Goal: Task Accomplishment & Management: Use online tool/utility

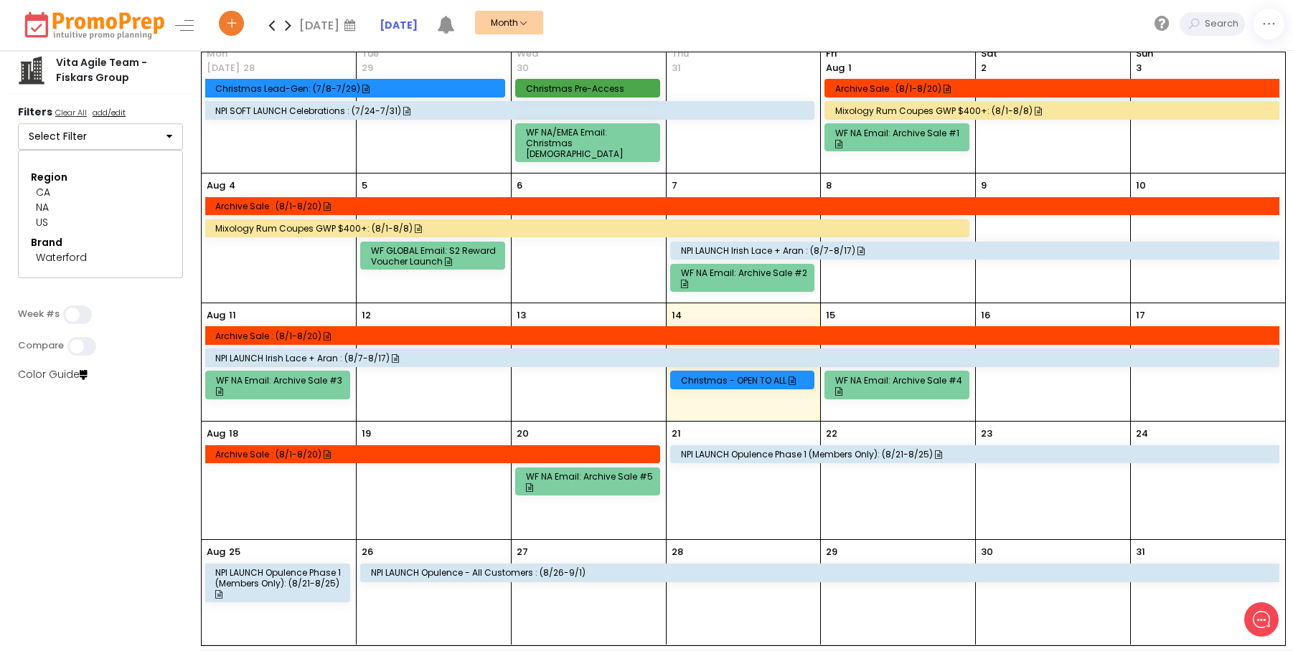
scroll to position [14, 0]
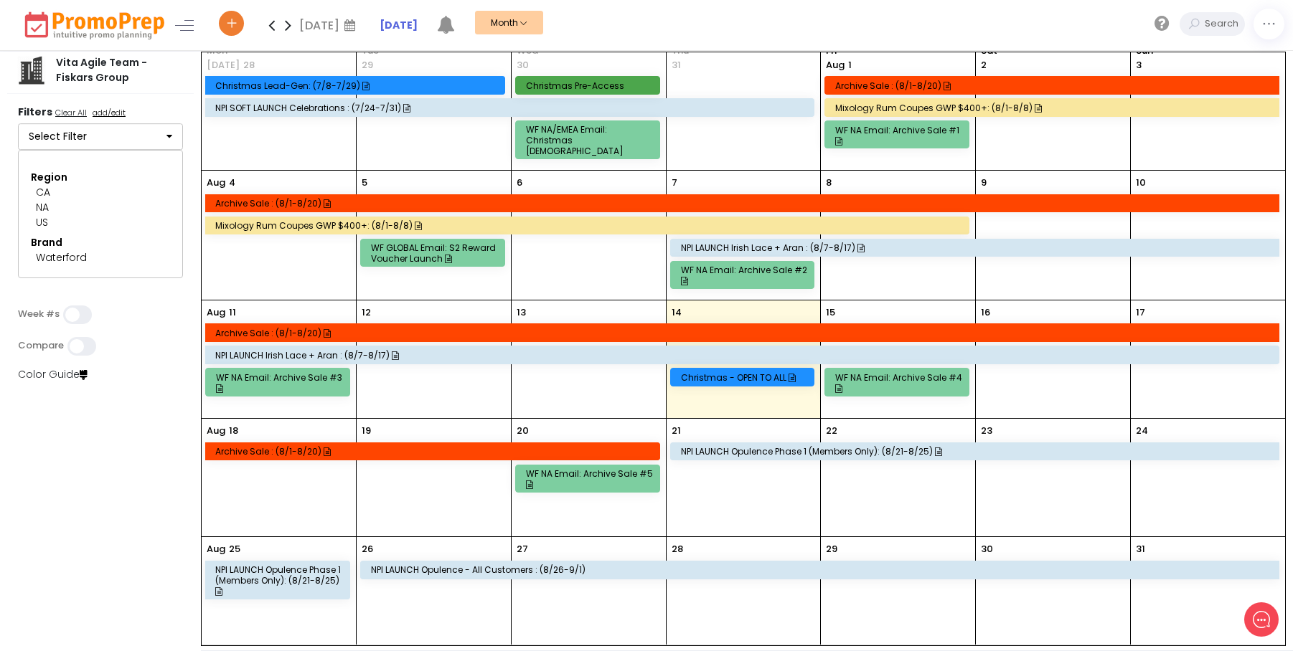
click at [270, 25] on icon at bounding box center [271, 25] width 17 height 29
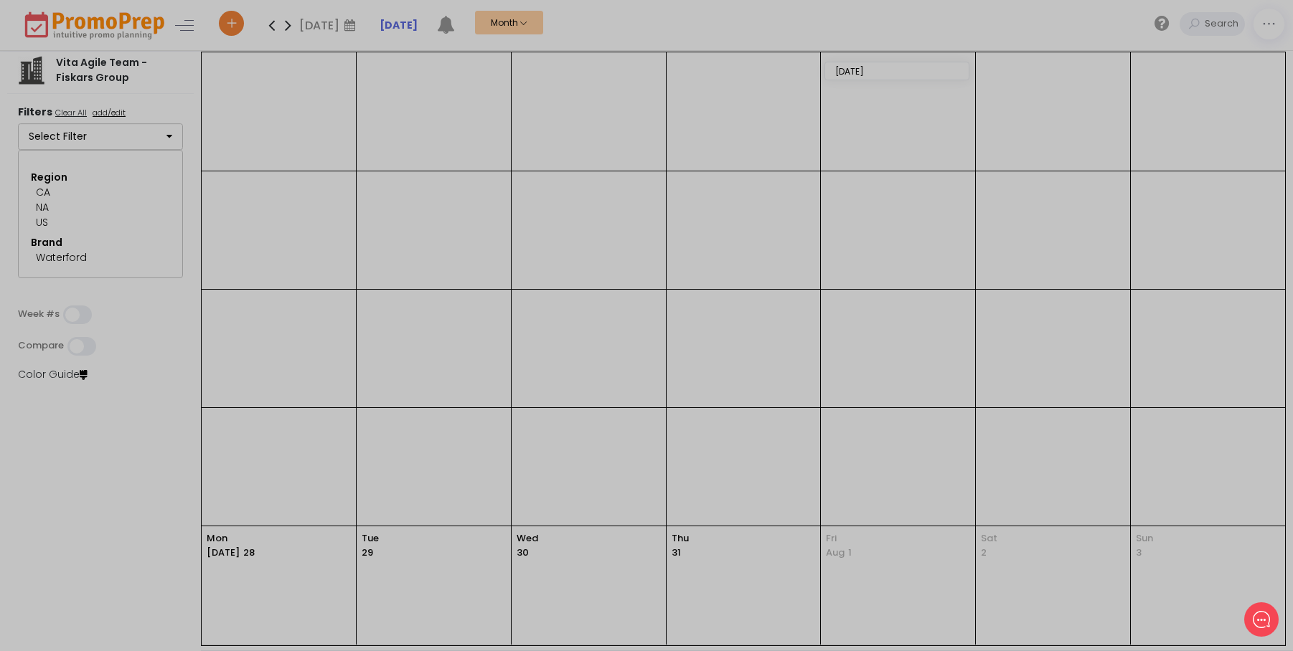
scroll to position [0, 0]
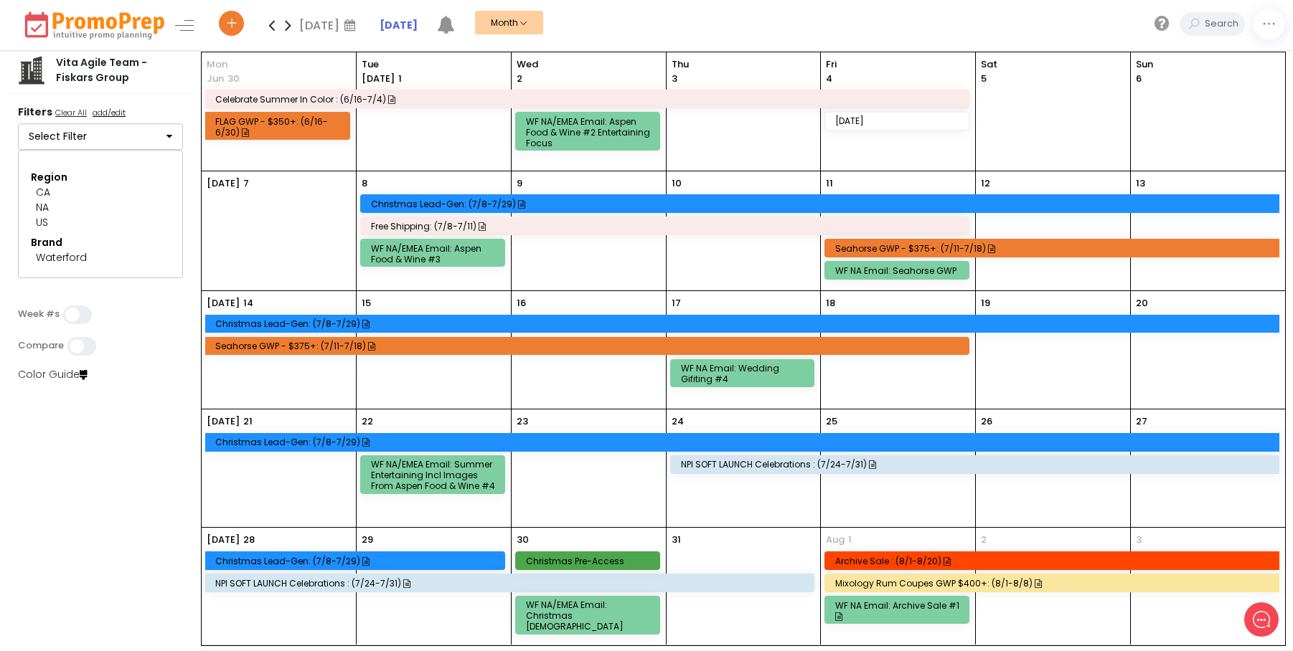
click at [578, 236] on div "9" at bounding box center [589, 230] width 154 height 119
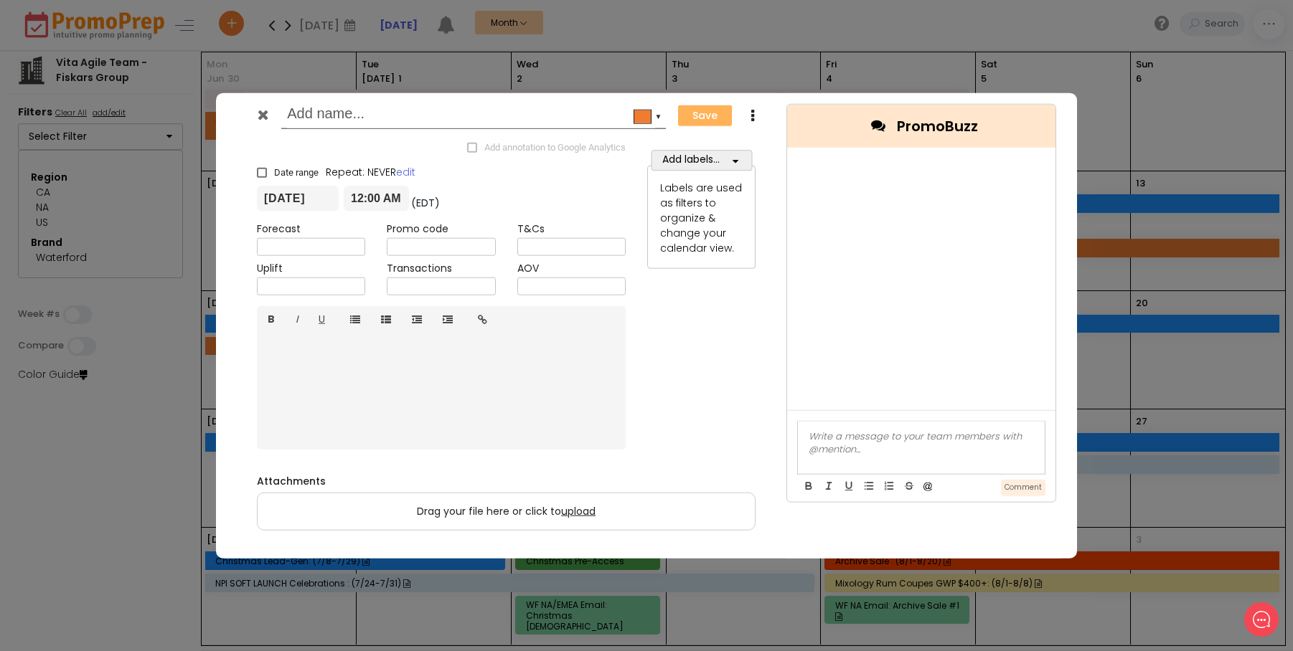
click at [263, 114] on icon at bounding box center [263, 115] width 11 height 14
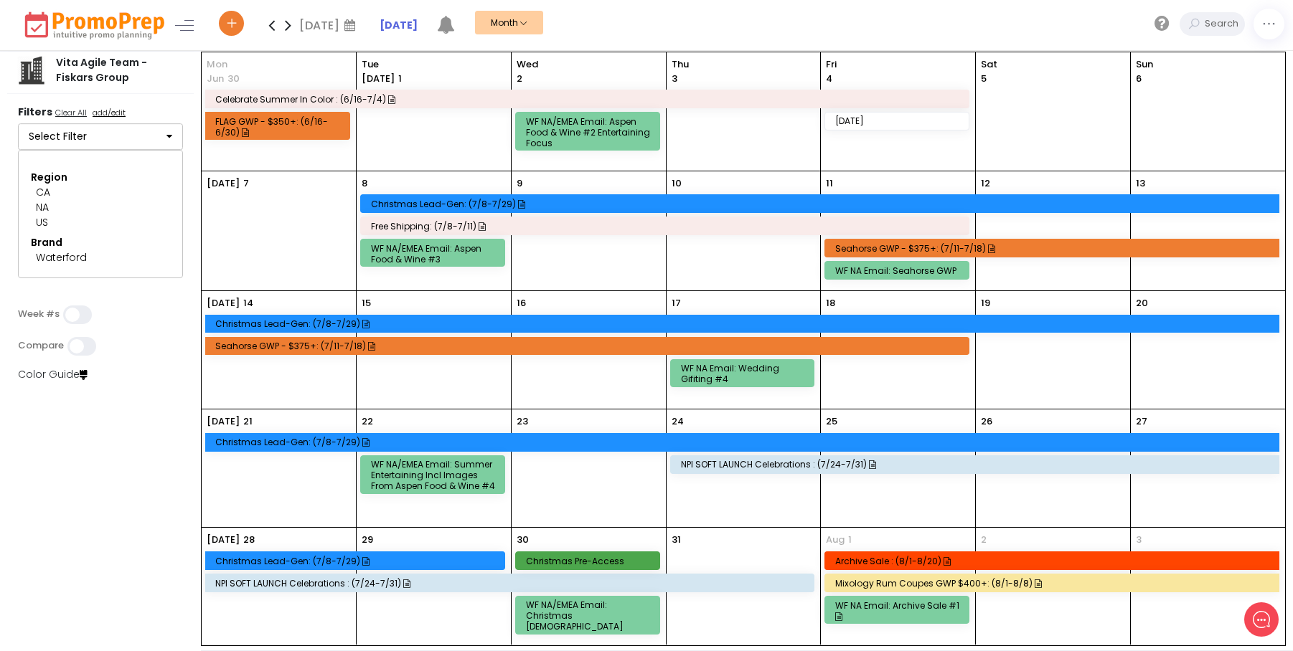
click at [831, 203] on div "Christmas Lead-Gen: (7/8-7/29)" at bounding box center [822, 204] width 903 height 11
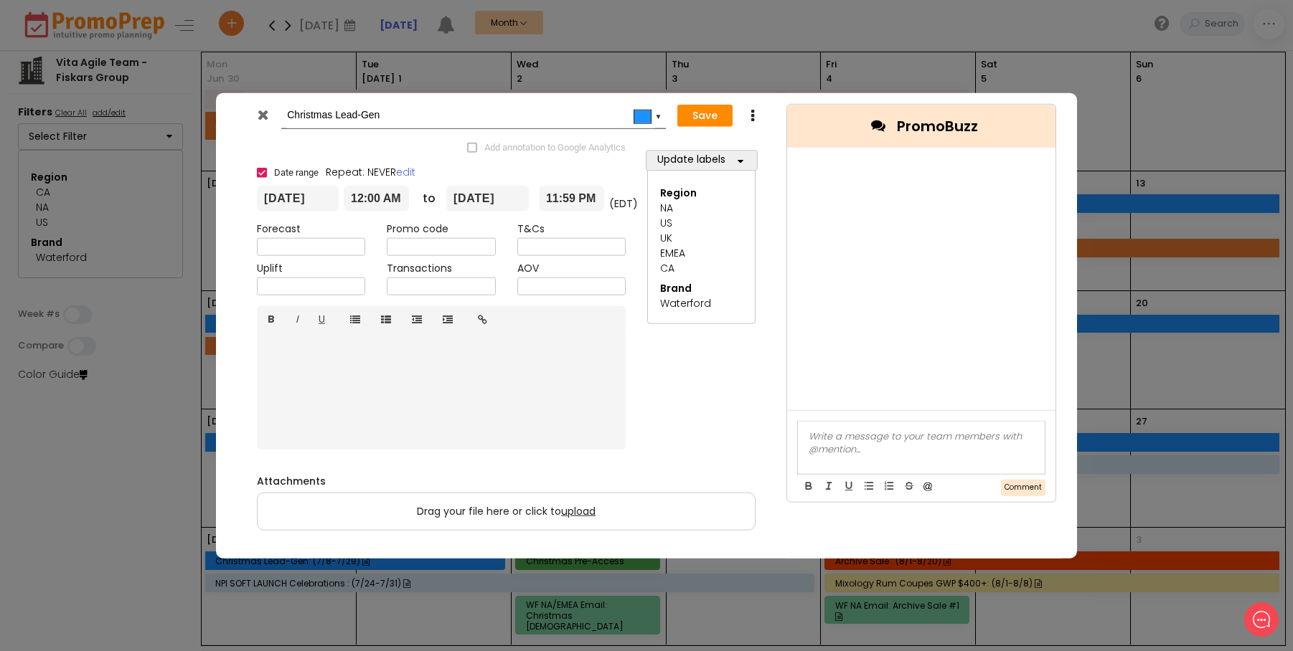
drag, startPoint x: 389, startPoint y: 121, endPoint x: 283, endPoint y: 118, distance: 106.2
click at [283, 118] on div "Christmas Lead-Gen #1e90ff ▼" at bounding box center [473, 116] width 385 height 27
click at [264, 117] on icon at bounding box center [263, 115] width 11 height 14
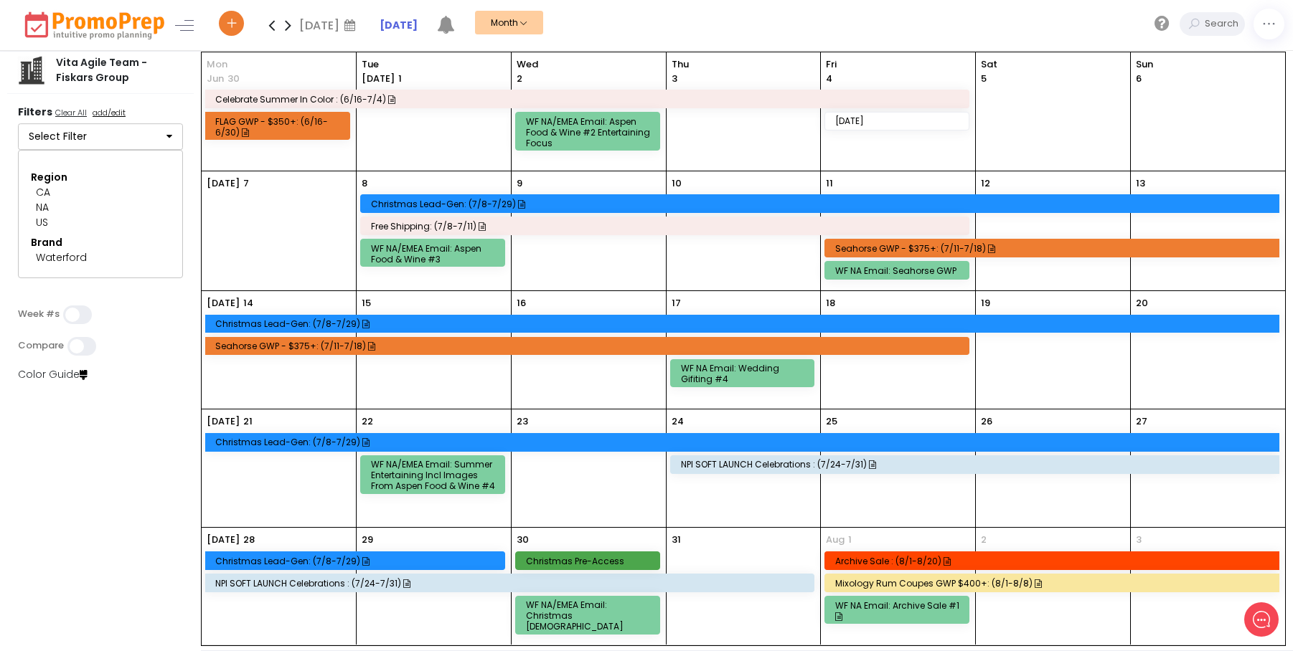
click at [591, 197] on div "Christmas Lead-Gen: (7/8-7/29)" at bounding box center [820, 203] width 918 height 17
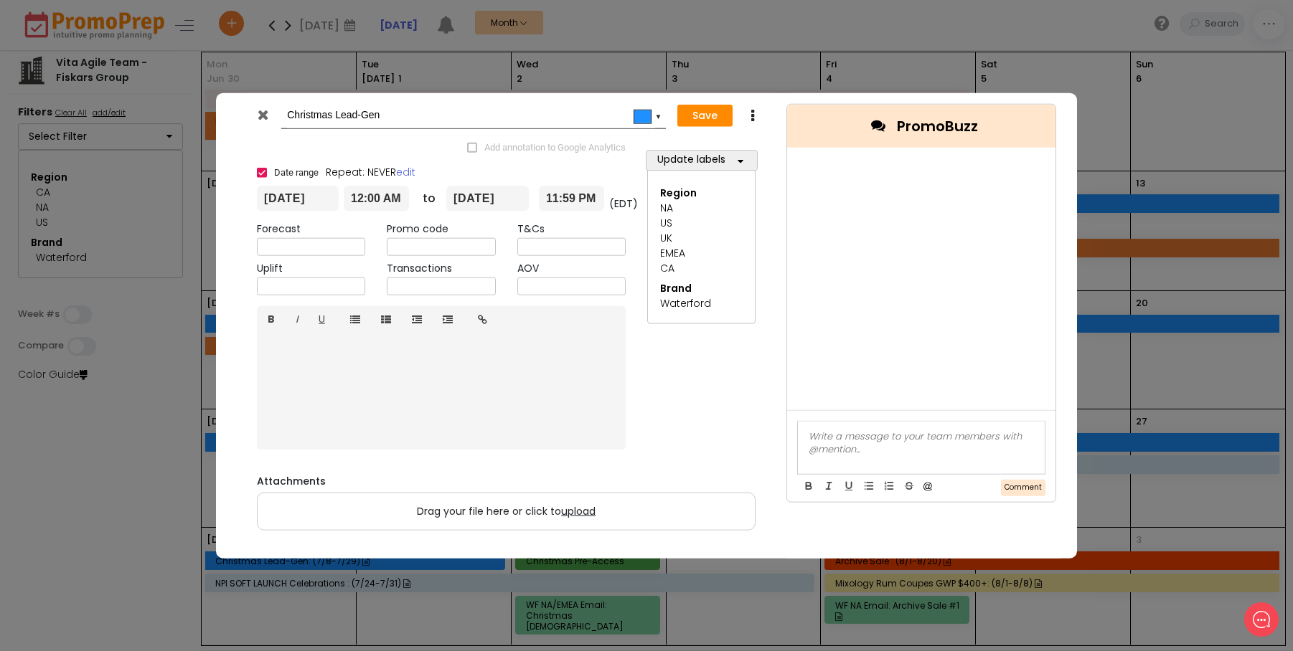
click at [379, 113] on input "Christmas Lead-Gen" at bounding box center [471, 116] width 368 height 26
click at [265, 111] on icon at bounding box center [263, 115] width 11 height 14
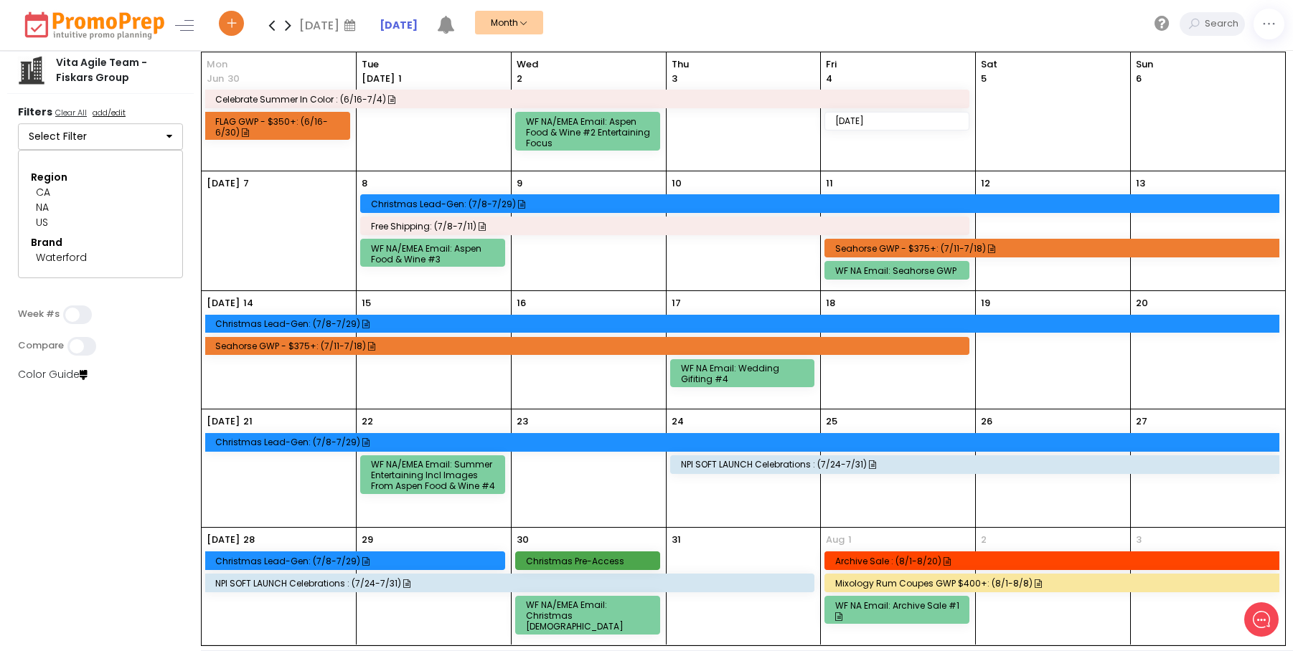
click at [443, 98] on div "Celebrate Summer in Color : (6/16-7/4)" at bounding box center [589, 99] width 748 height 11
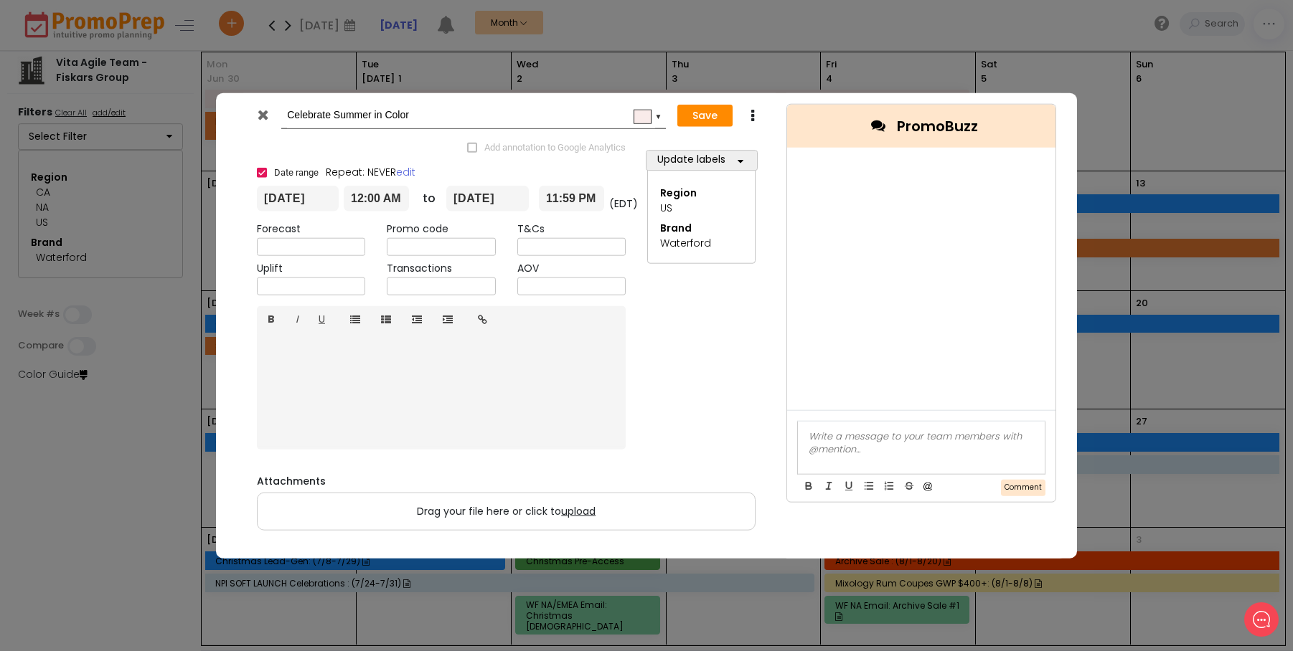
click at [259, 113] on icon at bounding box center [263, 115] width 11 height 14
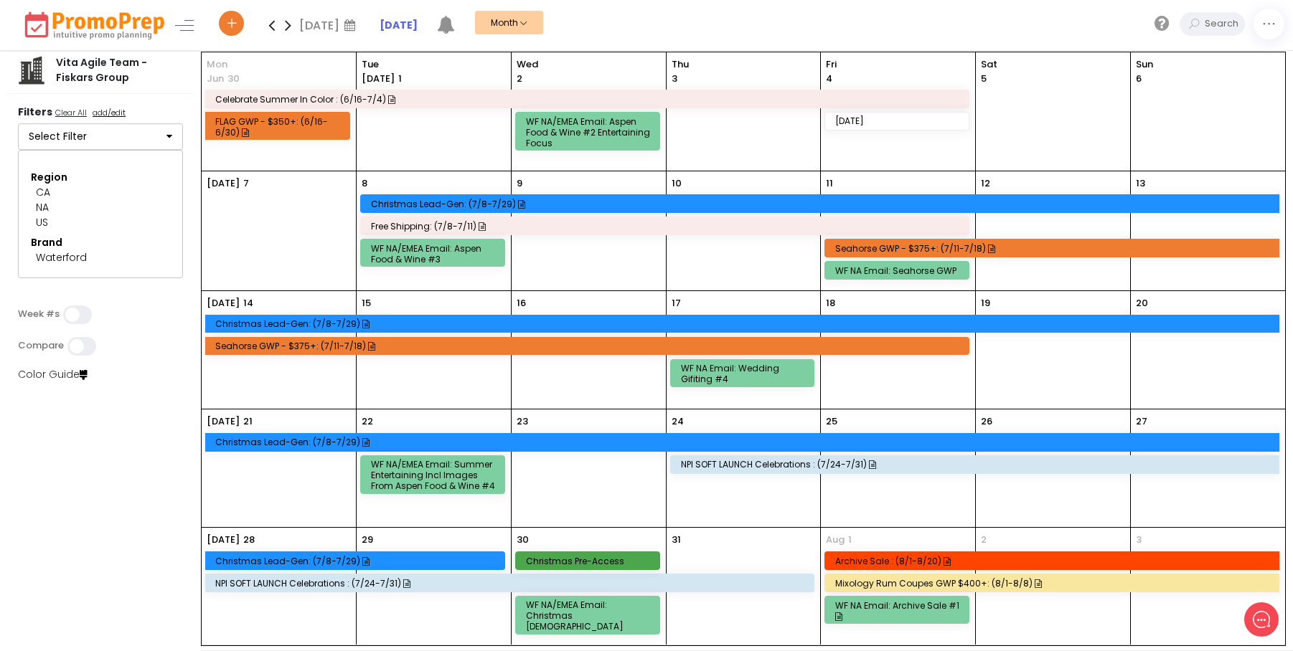
click at [598, 212] on div "Christmas Lead-Gen: (7/8-7/29)" at bounding box center [820, 203] width 918 height 17
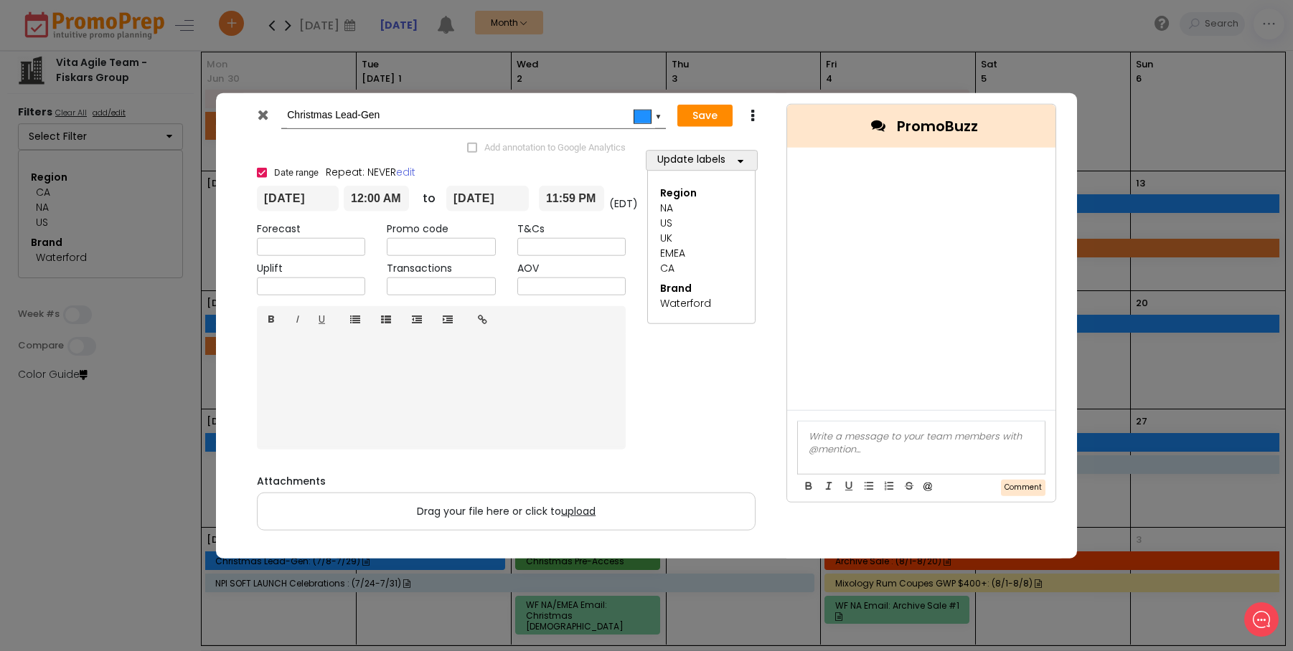
drag, startPoint x: 411, startPoint y: 121, endPoint x: 283, endPoint y: 113, distance: 128.7
click at [283, 113] on div "Christmas Lead-Gen #1e90ff ▼" at bounding box center [473, 116] width 385 height 27
click at [258, 112] on icon at bounding box center [263, 115] width 11 height 14
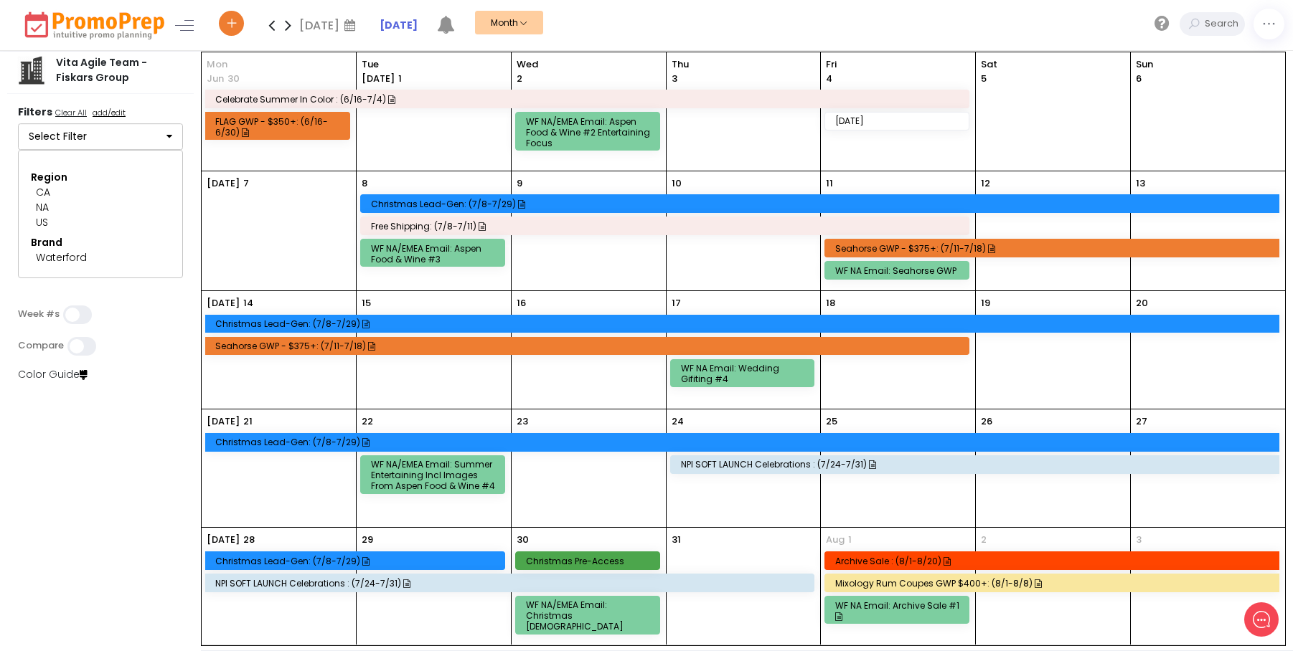
click at [485, 582] on div "NPI SOFT LAUNCH Celebrations : (7/24-7/31)" at bounding box center [511, 583] width 593 height 11
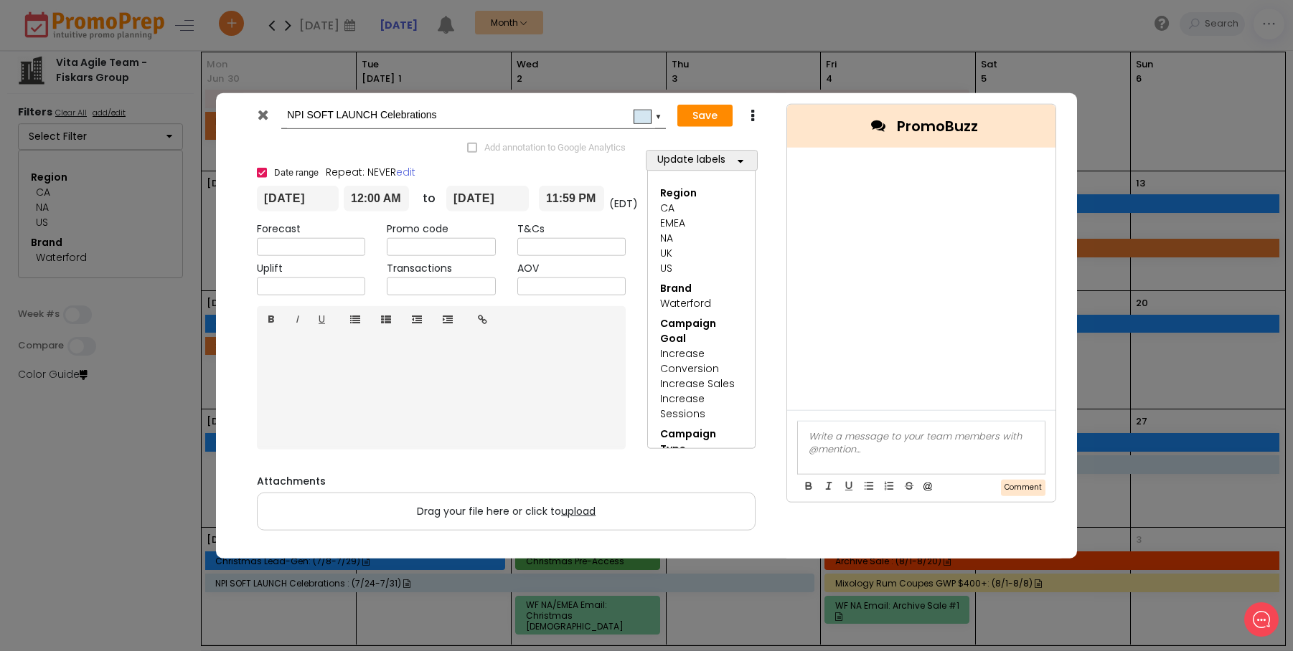
click at [425, 119] on input "NPI SOFT LAUNCH Celebrations" at bounding box center [471, 116] width 368 height 26
click at [267, 115] on icon at bounding box center [263, 115] width 11 height 14
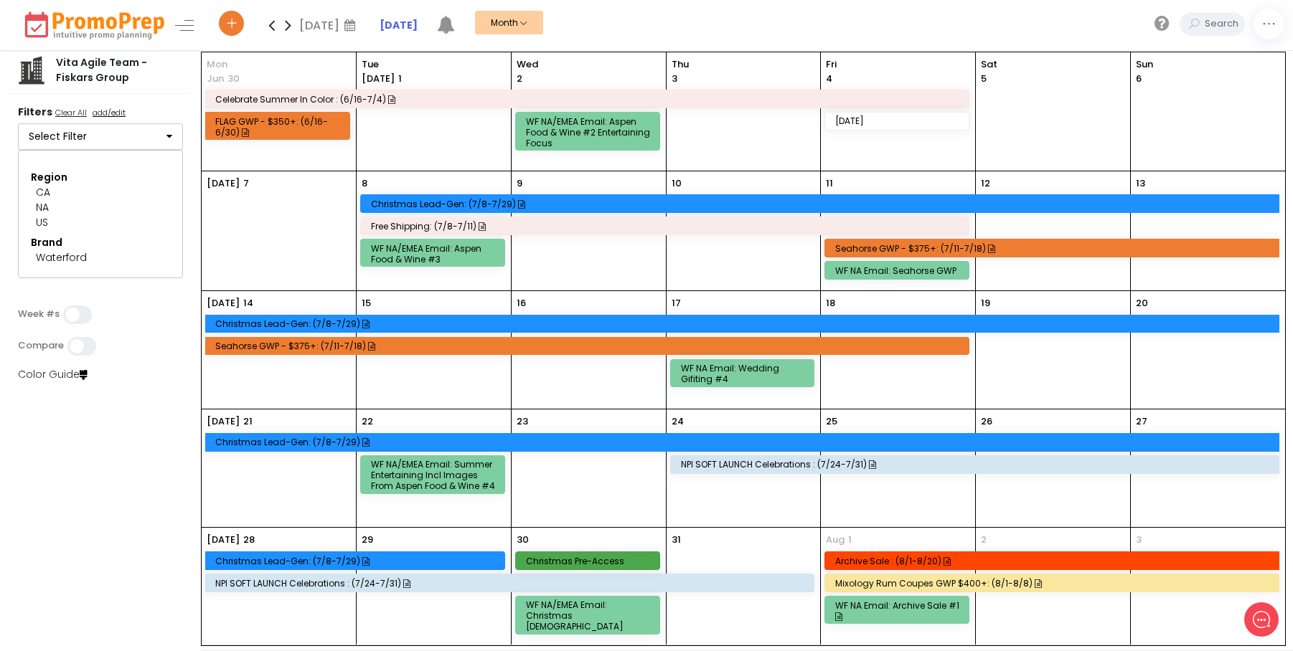
click at [426, 558] on div "Christmas Lead-Gen: (7/8-7/29)" at bounding box center [356, 561] width 283 height 11
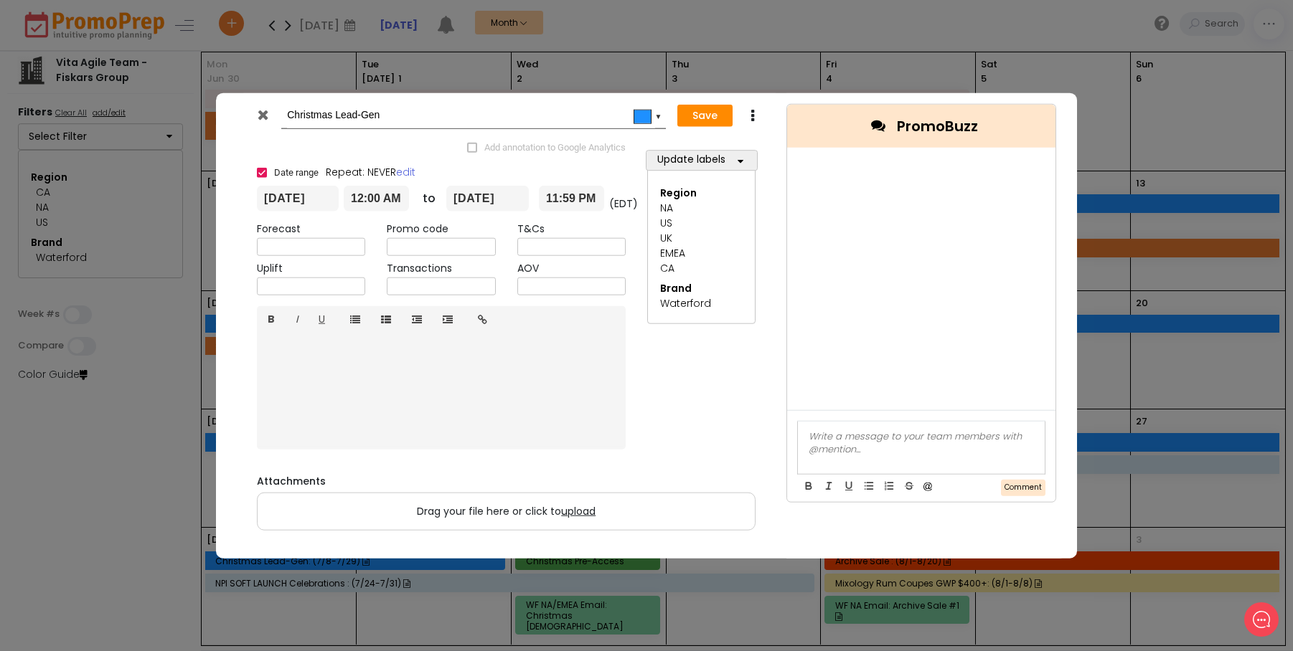
click at [356, 120] on input "Christmas Lead-Gen" at bounding box center [471, 116] width 368 height 26
click at [258, 113] on icon at bounding box center [263, 115] width 11 height 14
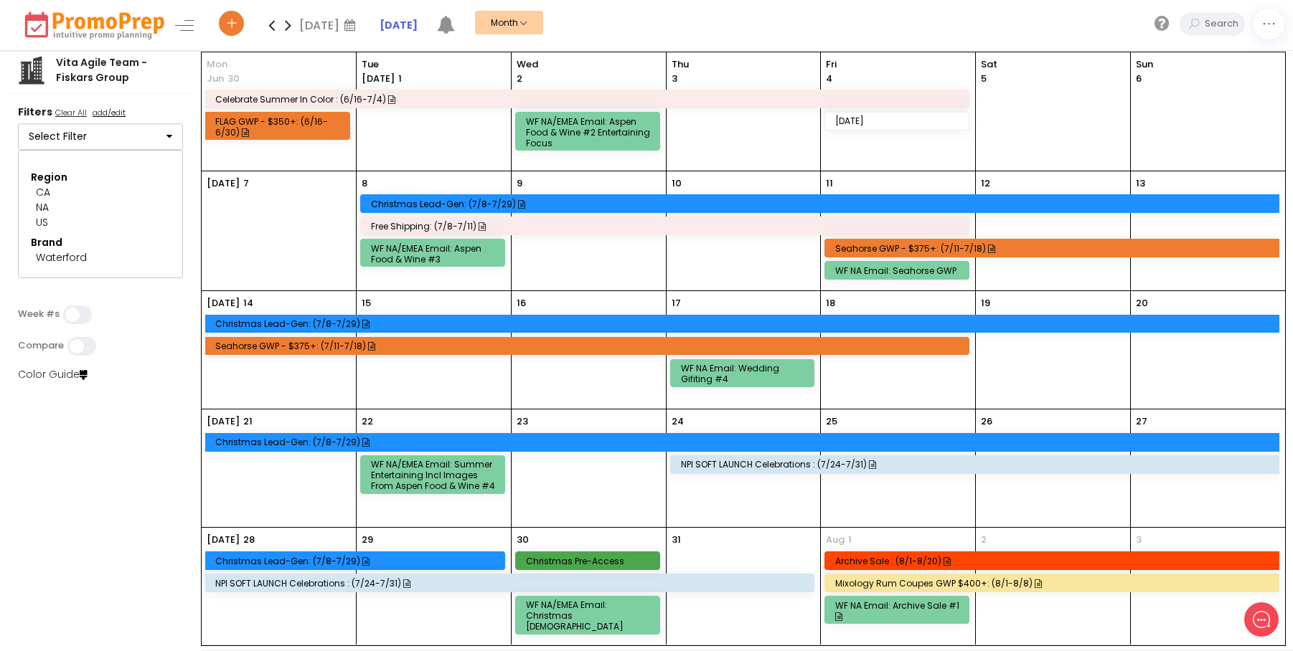
click at [793, 467] on div "NPI SOFT LAUNCH Celebrations : (7/24-7/31)" at bounding box center [977, 464] width 593 height 11
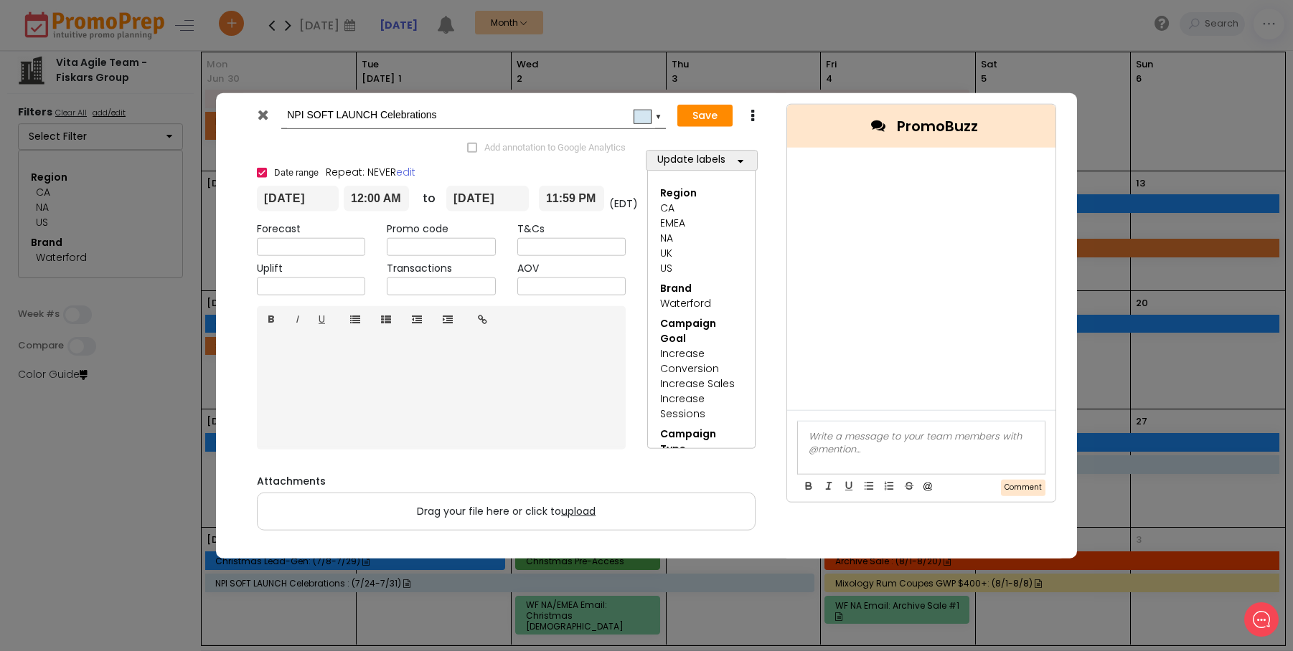
click at [262, 118] on icon at bounding box center [263, 115] width 11 height 14
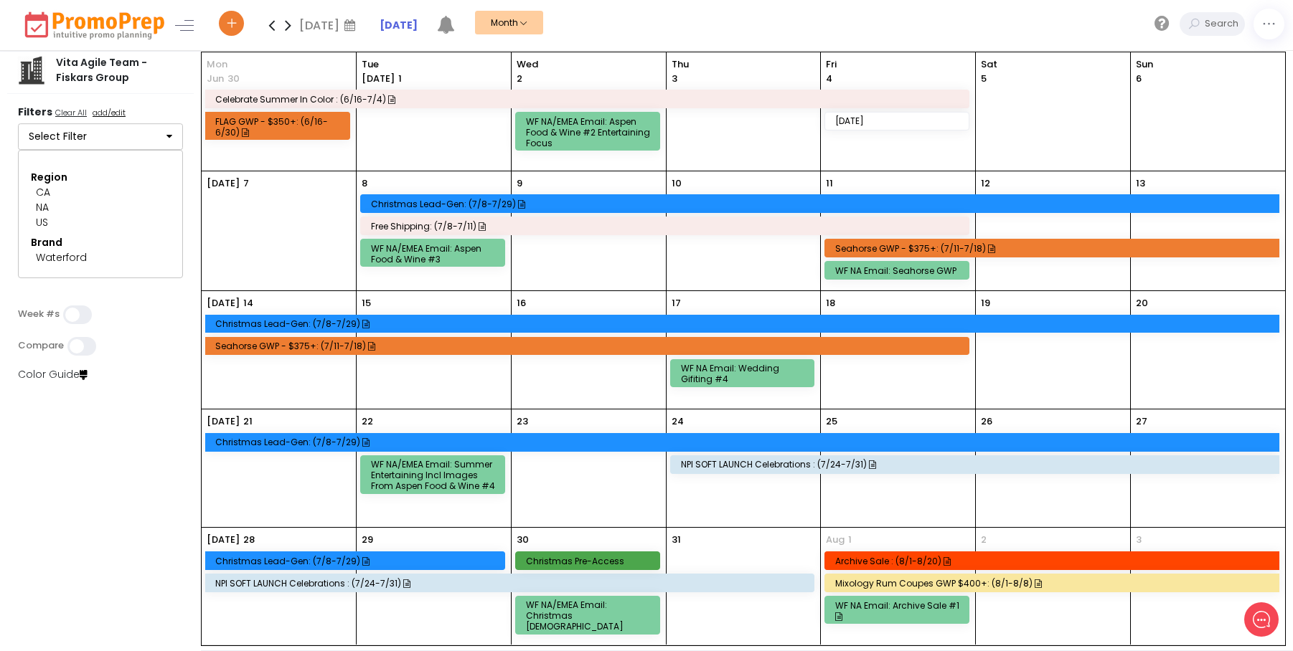
click at [564, 226] on div "Free Shipping: (7/8-7/11)" at bounding box center [667, 226] width 592 height 11
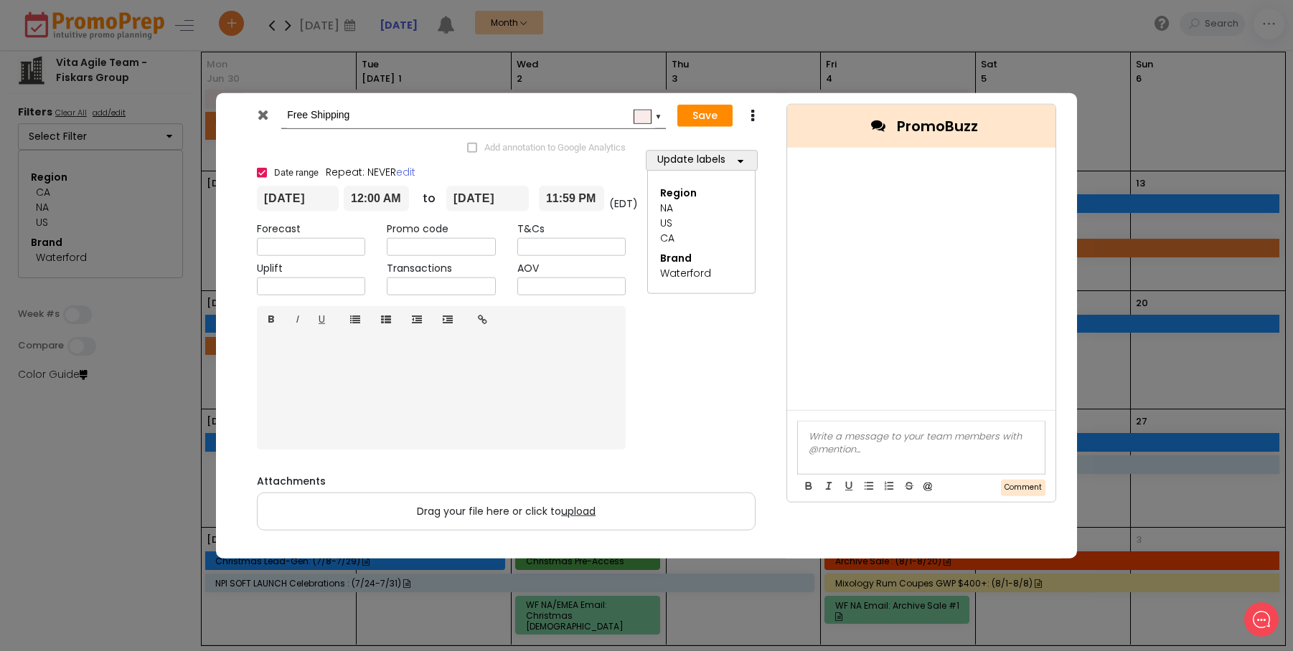
drag, startPoint x: 380, startPoint y: 115, endPoint x: 261, endPoint y: 114, distance: 118.4
click at [261, 114] on div "Free Shipping #f9ebea ▼" at bounding box center [457, 116] width 420 height 27
click at [260, 111] on icon at bounding box center [263, 115] width 11 height 14
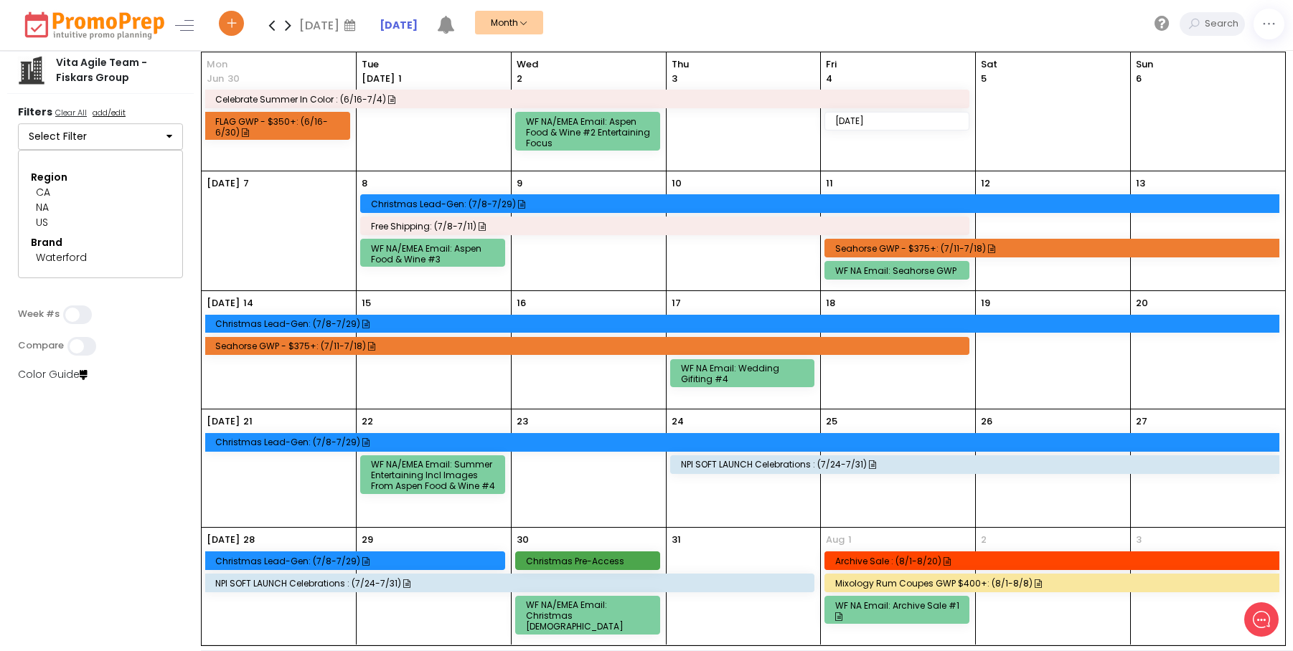
click at [1019, 253] on div "Seahorse GWP - $375+: (7/11-7/18)" at bounding box center [1054, 248] width 438 height 11
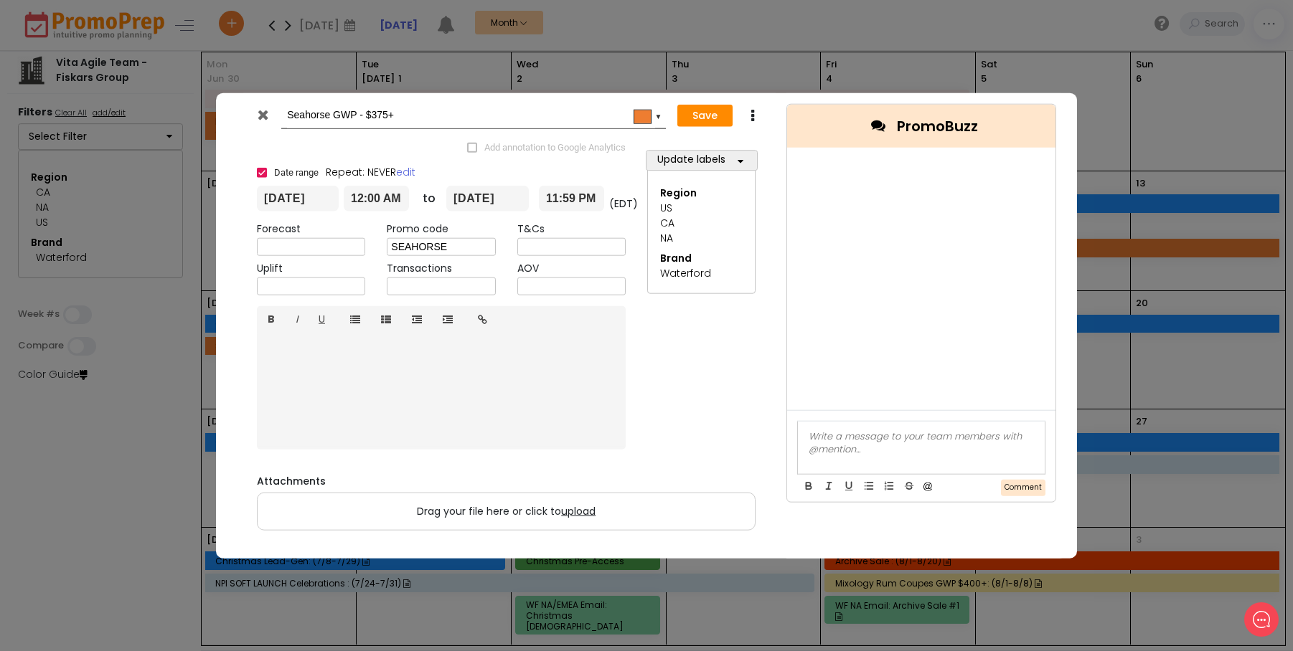
click at [262, 116] on icon at bounding box center [263, 115] width 11 height 14
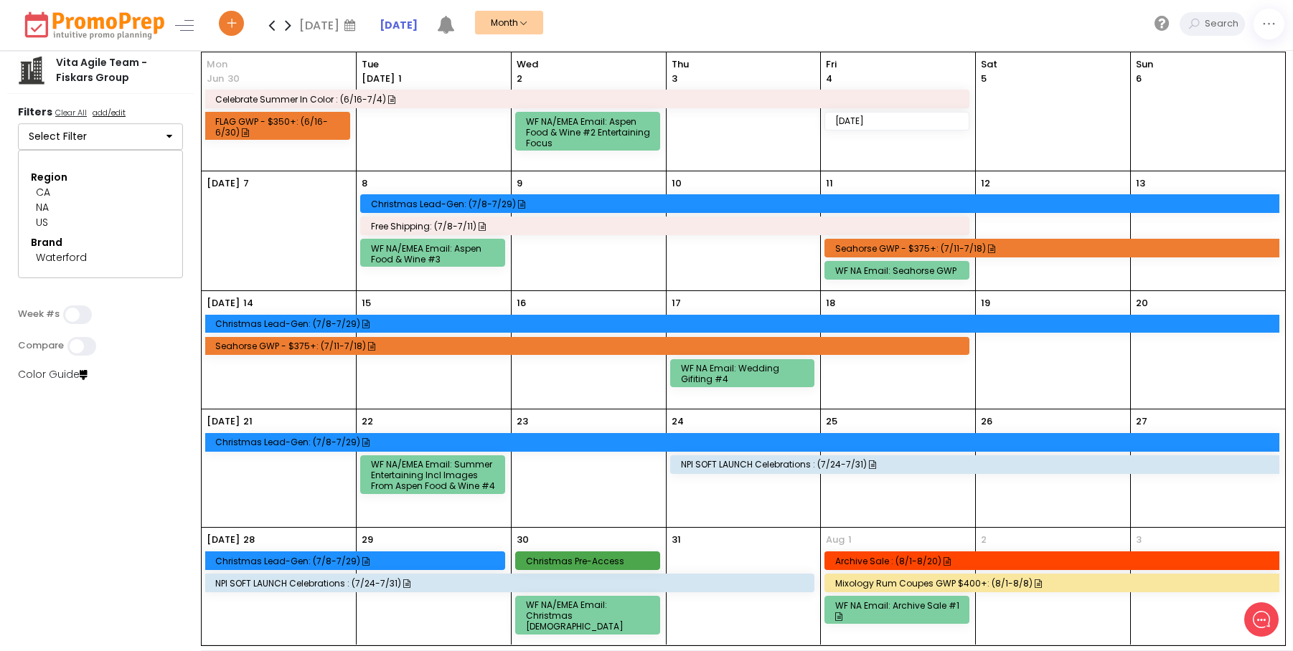
click at [1048, 251] on div "Seahorse GWP - $375+: (7/11-7/18)" at bounding box center [1054, 248] width 438 height 11
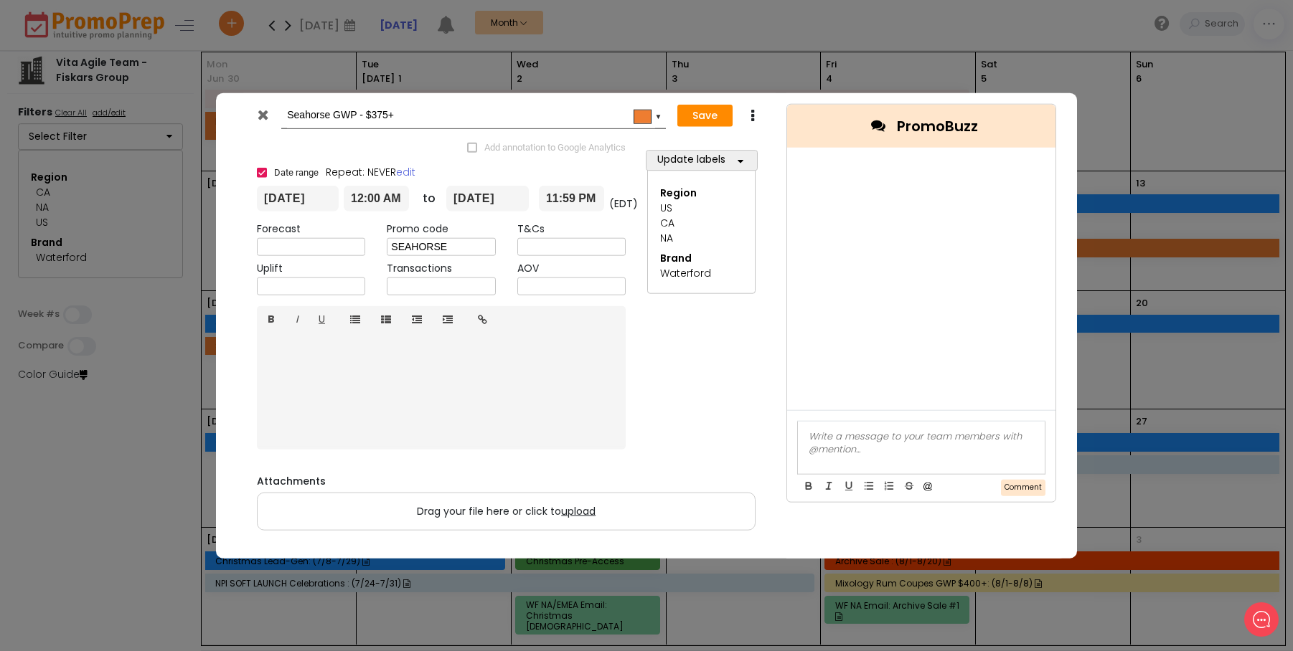
drag, startPoint x: 418, startPoint y: 115, endPoint x: 265, endPoint y: 115, distance: 152.8
click at [265, 115] on div "Seahorse GWP - $375+ #ee7d31 ▼" at bounding box center [457, 116] width 420 height 27
click at [393, 127] on input "Seahorse GWP - $375+" at bounding box center [471, 116] width 368 height 26
click at [418, 121] on input "Seahorse GWP - $375+" at bounding box center [471, 116] width 368 height 26
click at [402, 98] on div "Seahorse GWP - $375+ #ee7d31 ▼ Save Duplicate Delete" at bounding box center [506, 115] width 539 height 45
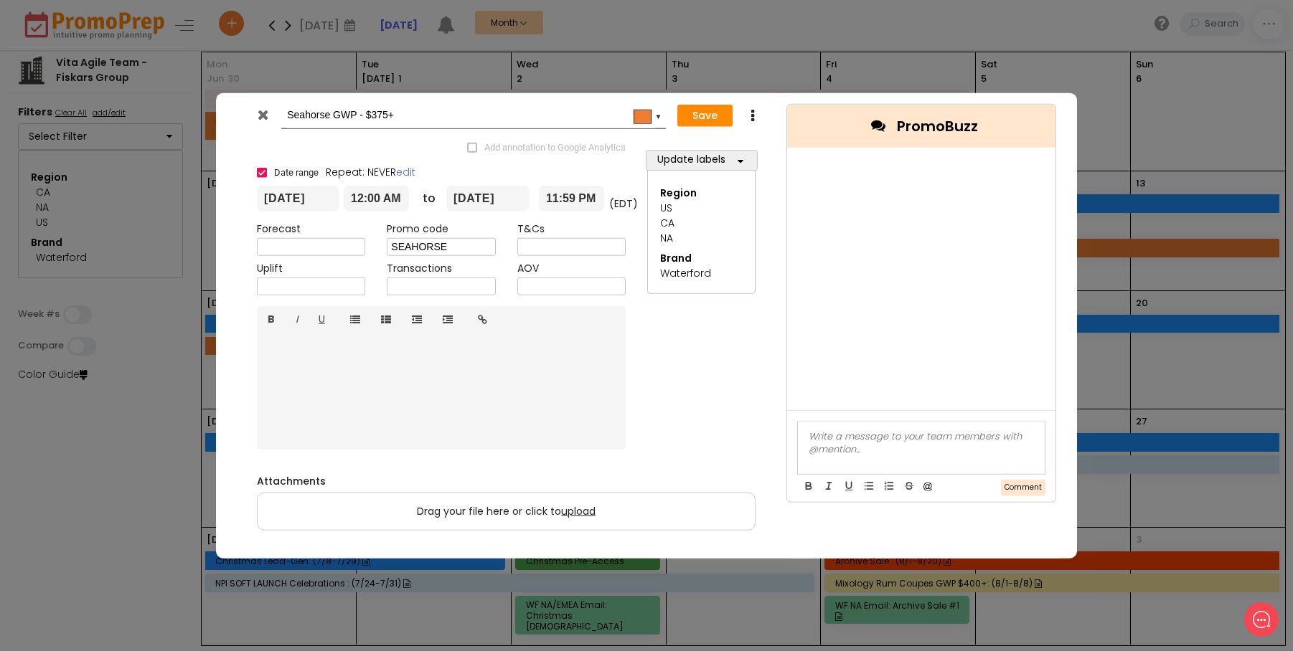
drag, startPoint x: 354, startPoint y: 114, endPoint x: 268, endPoint y: 114, distance: 86.8
click at [268, 114] on div "Seahorse GWP - $375+ #ee7d31 ▼" at bounding box center [457, 116] width 420 height 27
click at [265, 113] on icon at bounding box center [263, 115] width 11 height 14
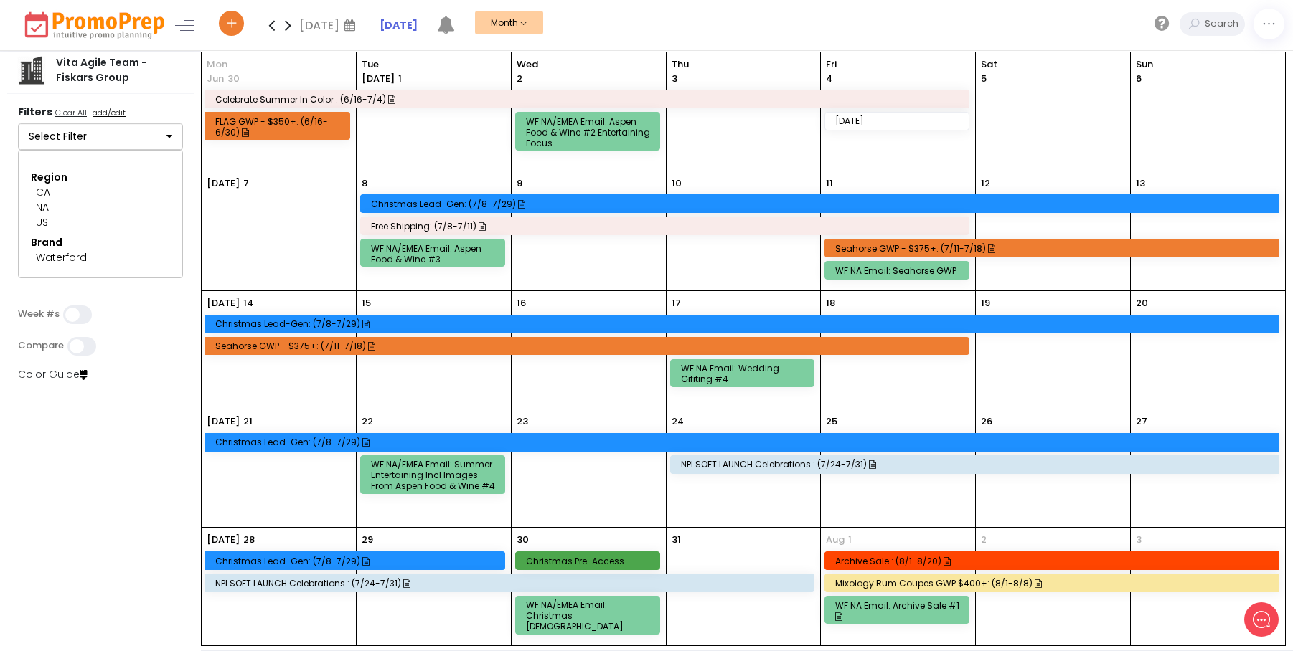
click at [486, 101] on div "Celebrate Summer in Color : (6/16-7/4)" at bounding box center [589, 99] width 748 height 11
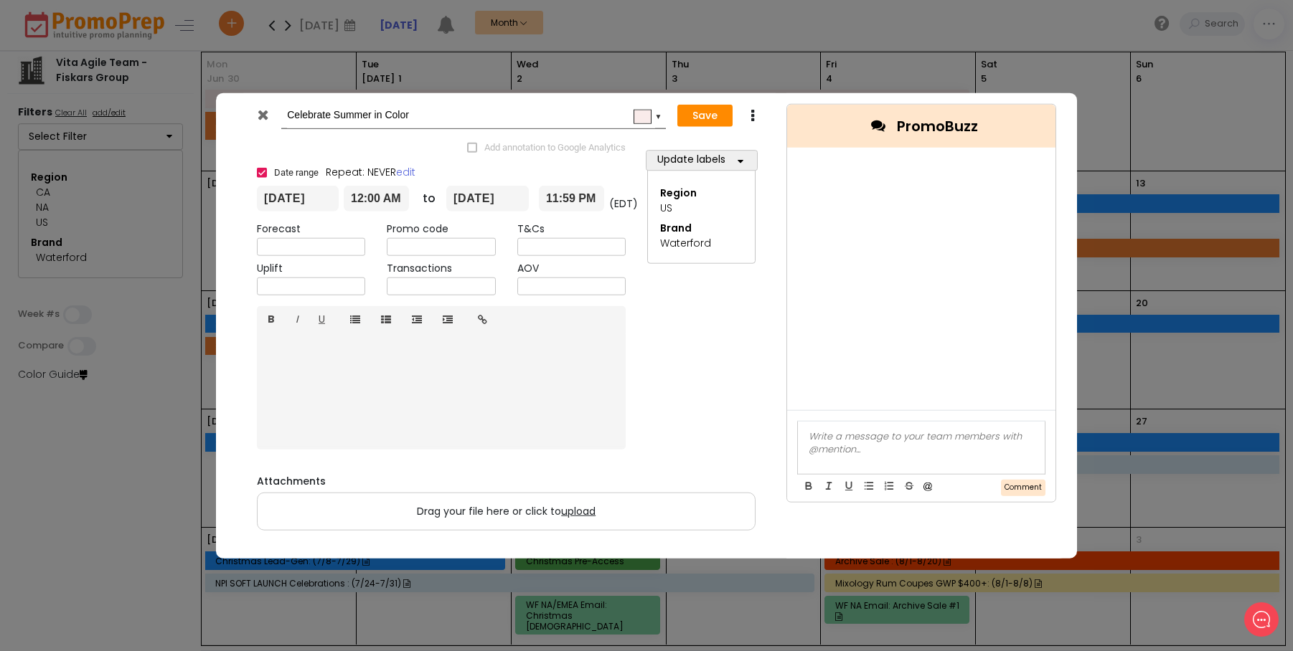
click at [260, 109] on icon at bounding box center [263, 115] width 11 height 14
